Goal: Transaction & Acquisition: Book appointment/travel/reservation

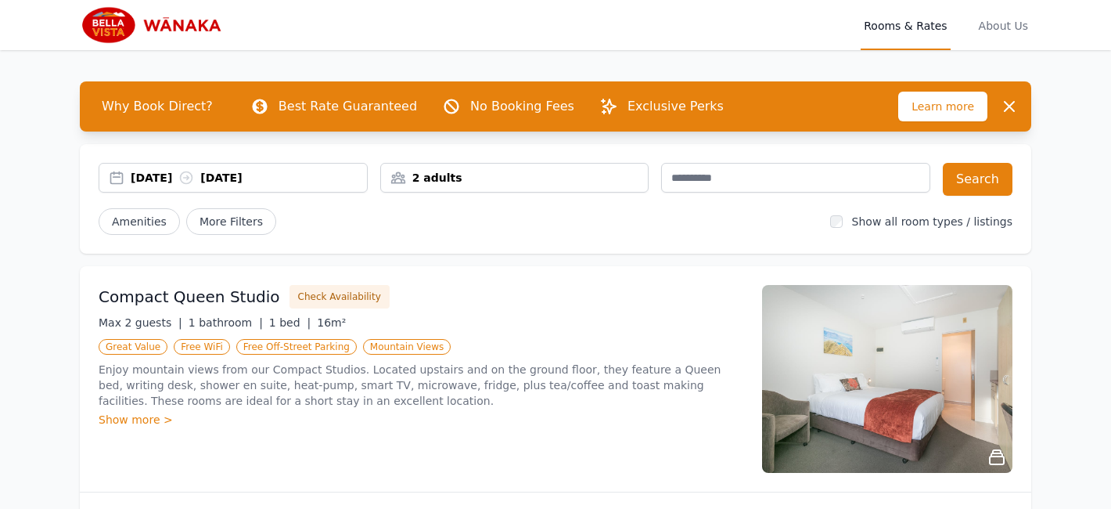
click at [141, 174] on div "[DATE] [DATE]" at bounding box center [249, 178] width 236 height 16
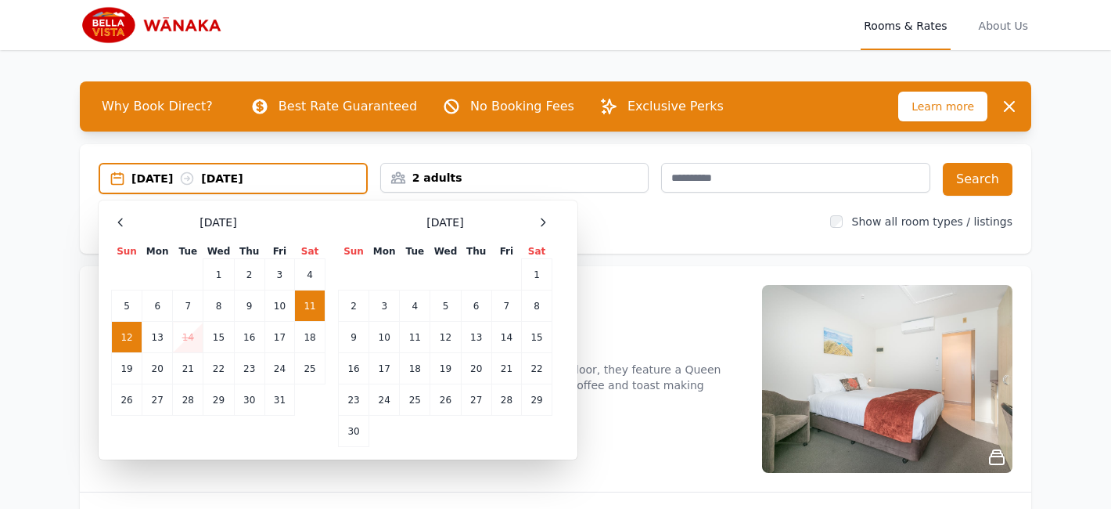
click at [529, 223] on div "[DATE]" at bounding box center [445, 222] width 214 height 19
click at [537, 223] on icon at bounding box center [543, 222] width 13 height 13
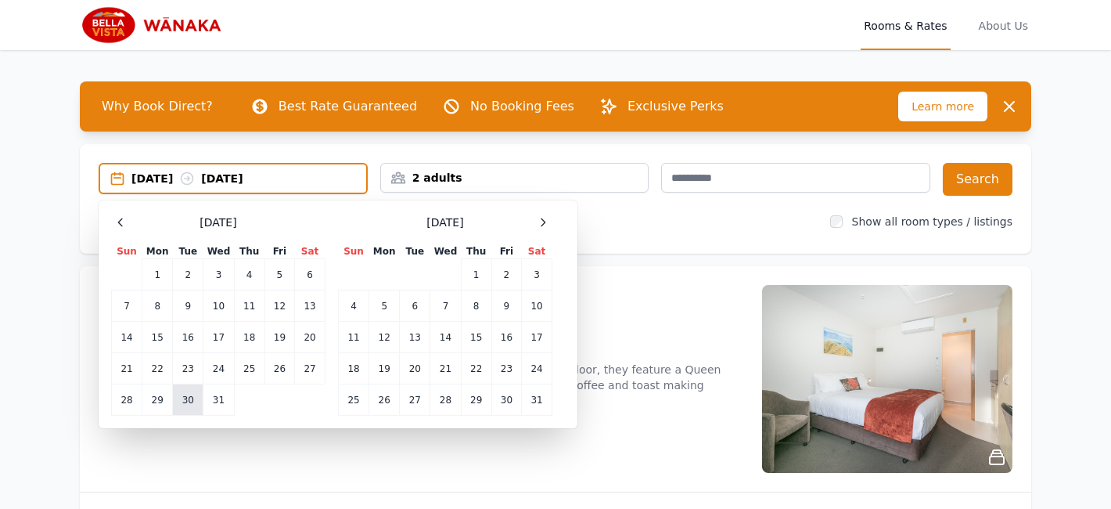
click at [175, 402] on td "30" at bounding box center [188, 399] width 31 height 31
click at [498, 279] on td "2" at bounding box center [506, 274] width 30 height 31
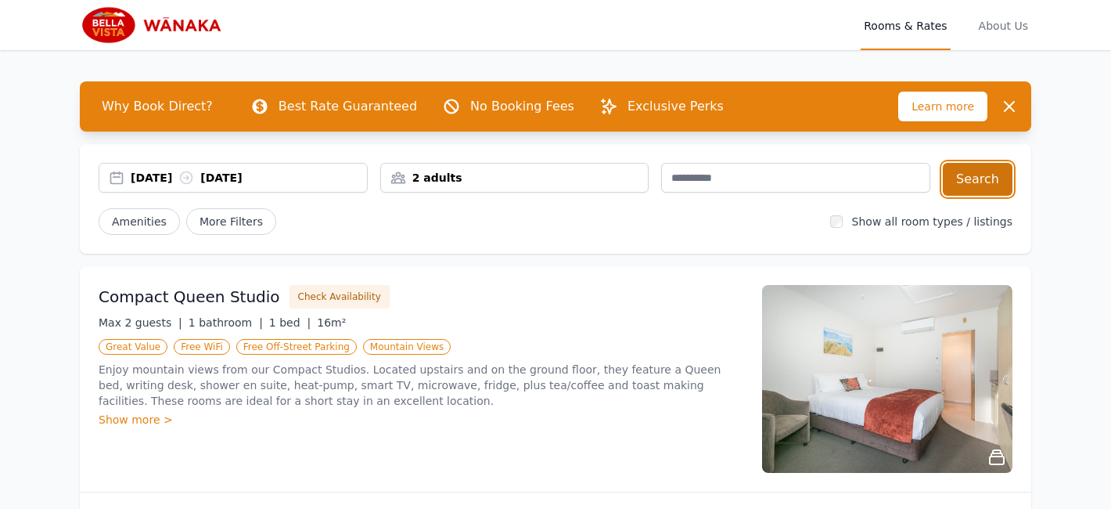
click at [994, 178] on button "Search" at bounding box center [978, 179] width 70 height 33
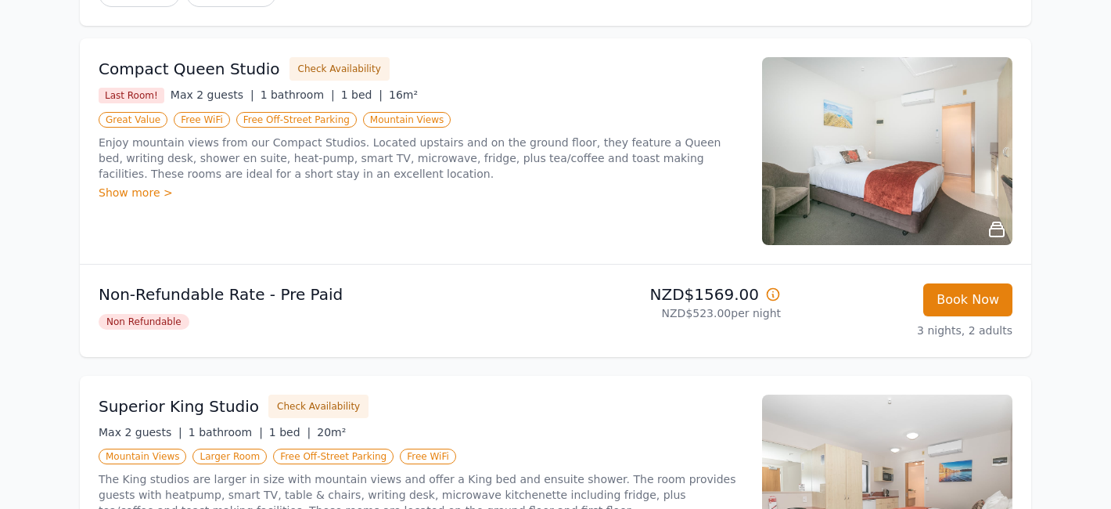
scroll to position [225, 0]
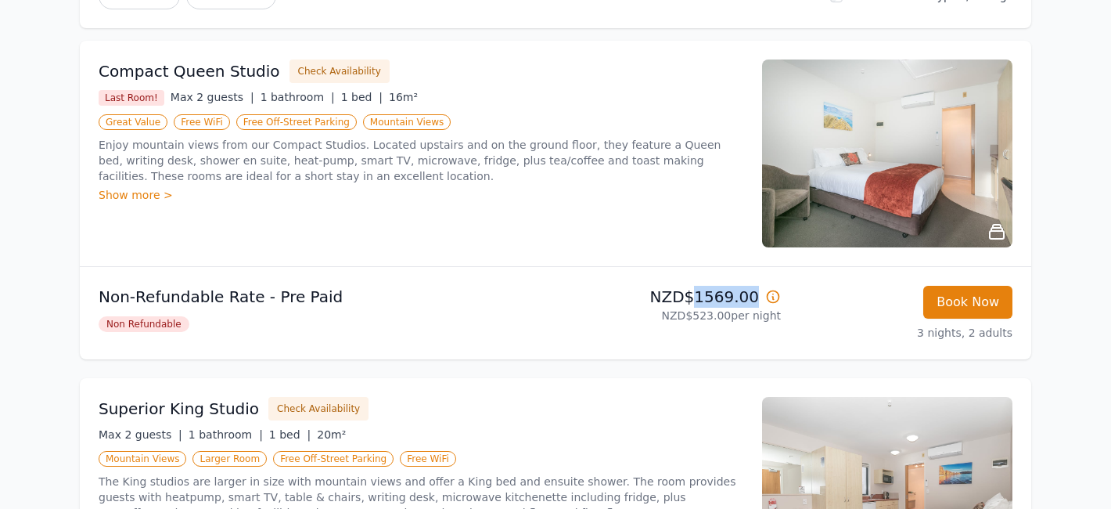
drag, startPoint x: 758, startPoint y: 295, endPoint x: 703, endPoint y: 297, distance: 54.8
click at [703, 297] on p "NZD$1569.00" at bounding box center [671, 297] width 219 height 22
copy p "1569.00"
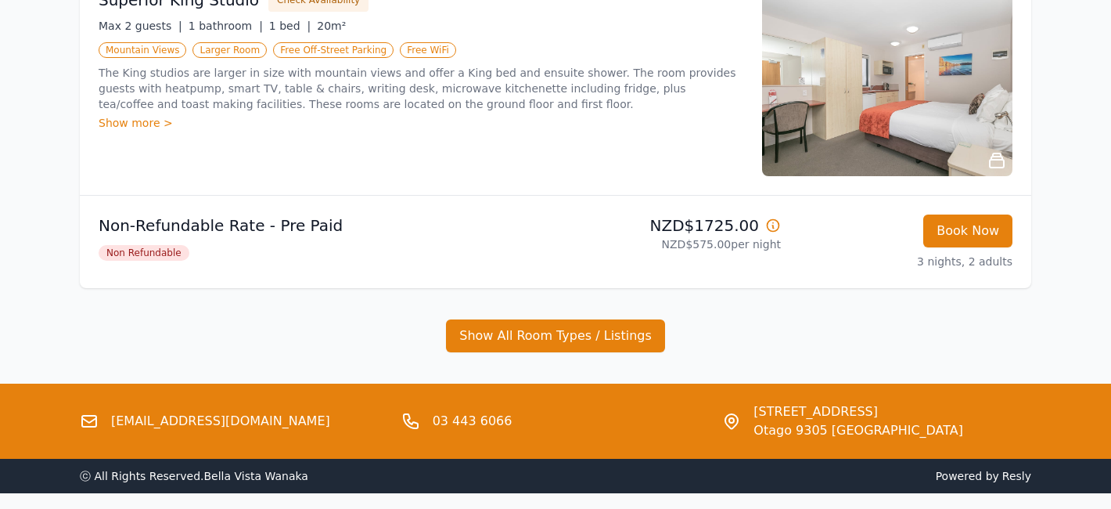
scroll to position [645, 0]
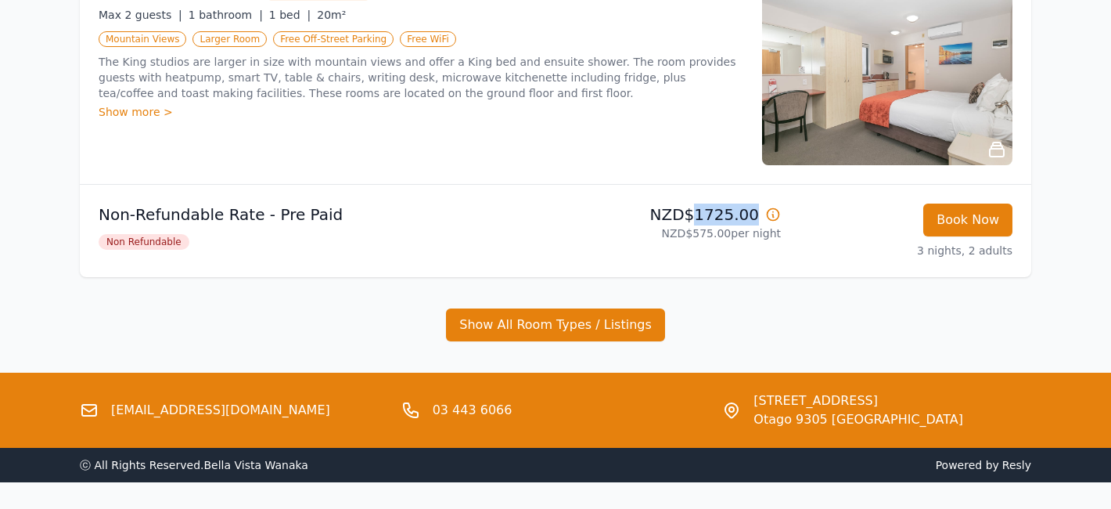
drag, startPoint x: 757, startPoint y: 214, endPoint x: 706, endPoint y: 218, distance: 51.8
click at [706, 218] on p "NZD$1725.00" at bounding box center [671, 214] width 219 height 22
copy p "725.00"
drag, startPoint x: 702, startPoint y: 214, endPoint x: 735, endPoint y: 212, distance: 32.9
click at [735, 212] on p "NZD$1725.00" at bounding box center [671, 214] width 219 height 22
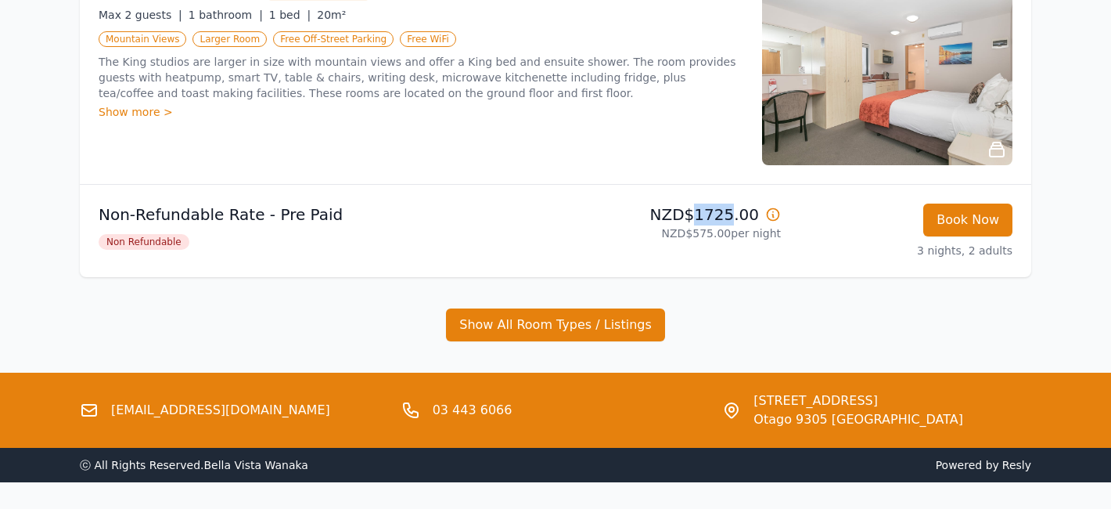
copy p "1725"
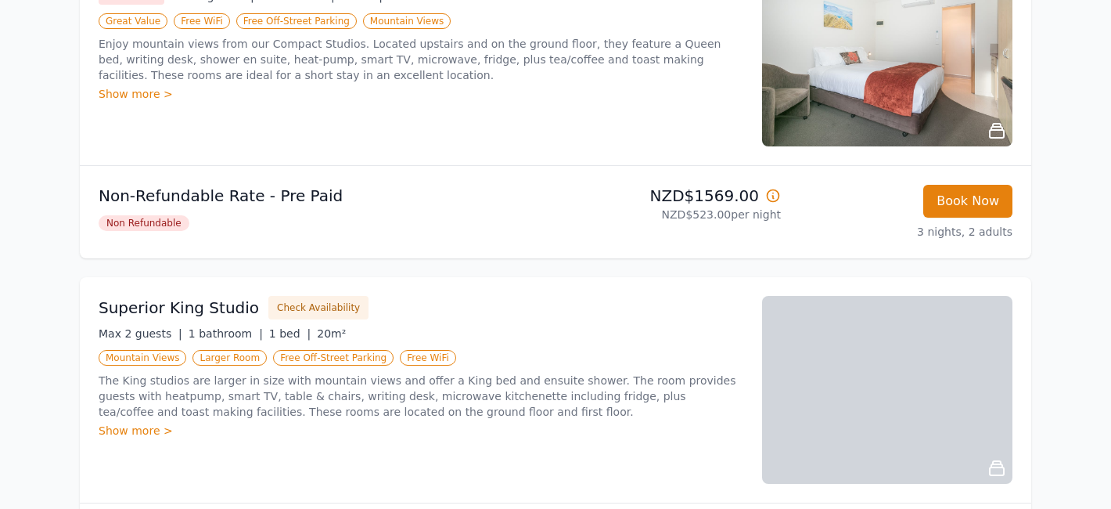
scroll to position [349, 0]
